Goal: Task Accomplishment & Management: Manage account settings

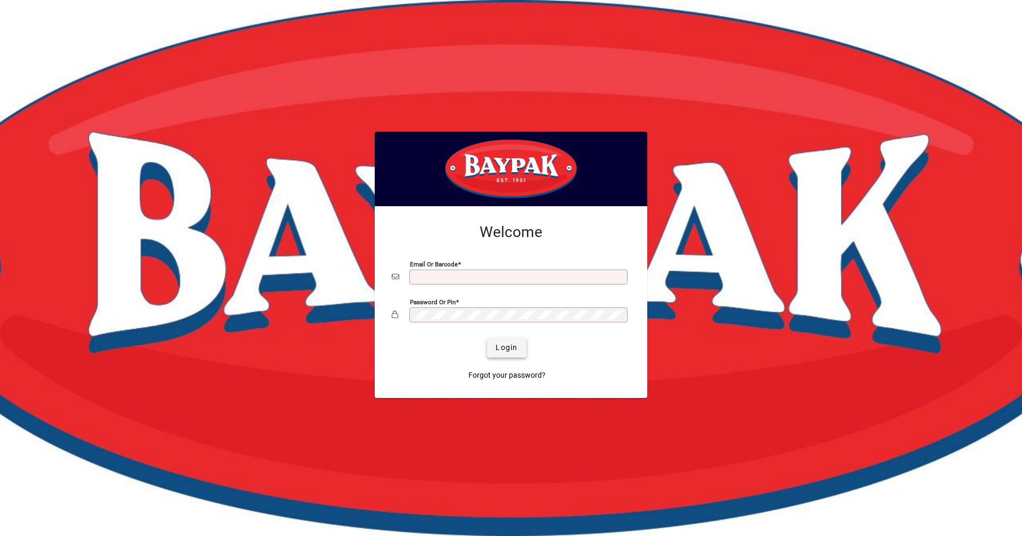
type input "**********"
click at [509, 349] on span "Login" at bounding box center [507, 347] width 22 height 11
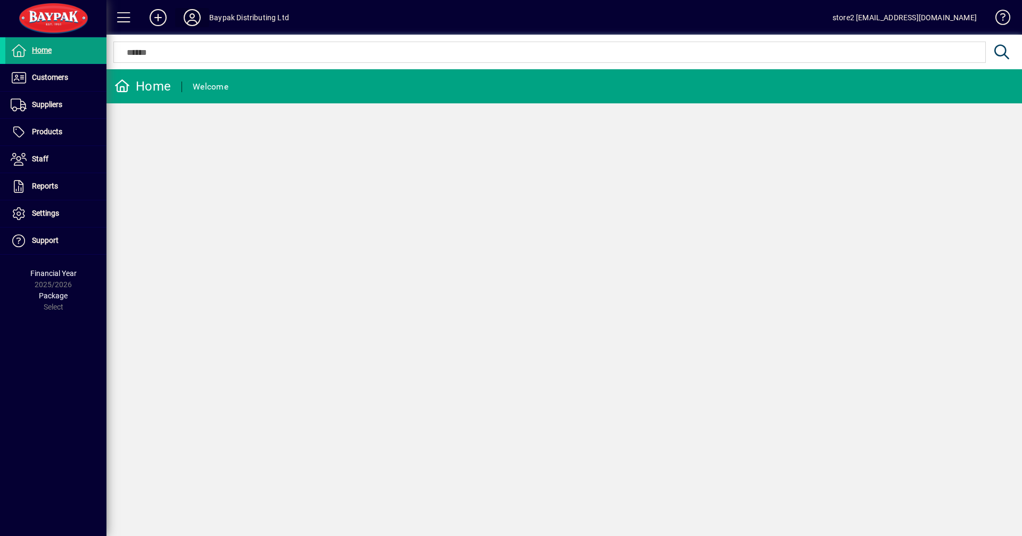
click at [193, 26] on icon at bounding box center [192, 17] width 21 height 17
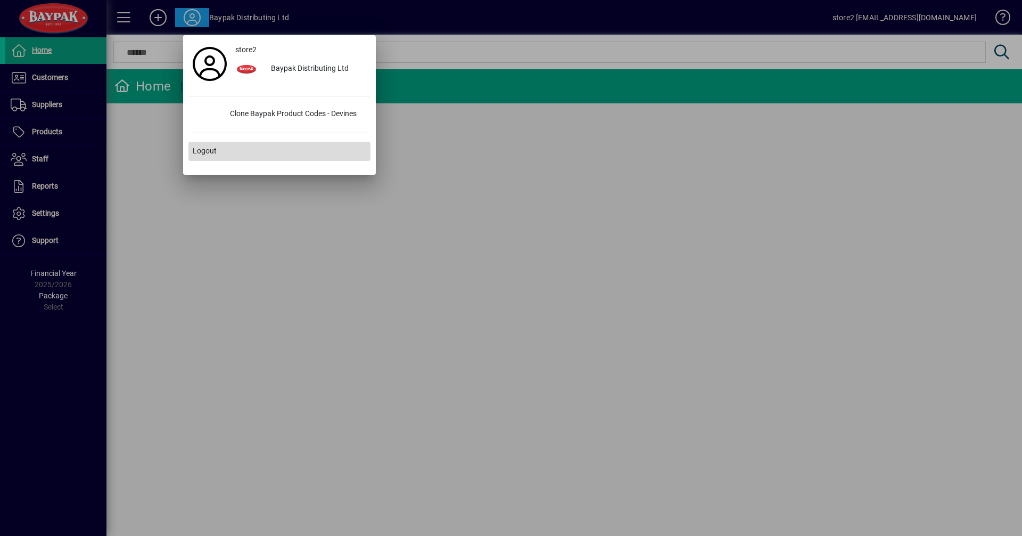
click at [225, 153] on span at bounding box center [280, 151] width 182 height 26
